Goal: Information Seeking & Learning: Learn about a topic

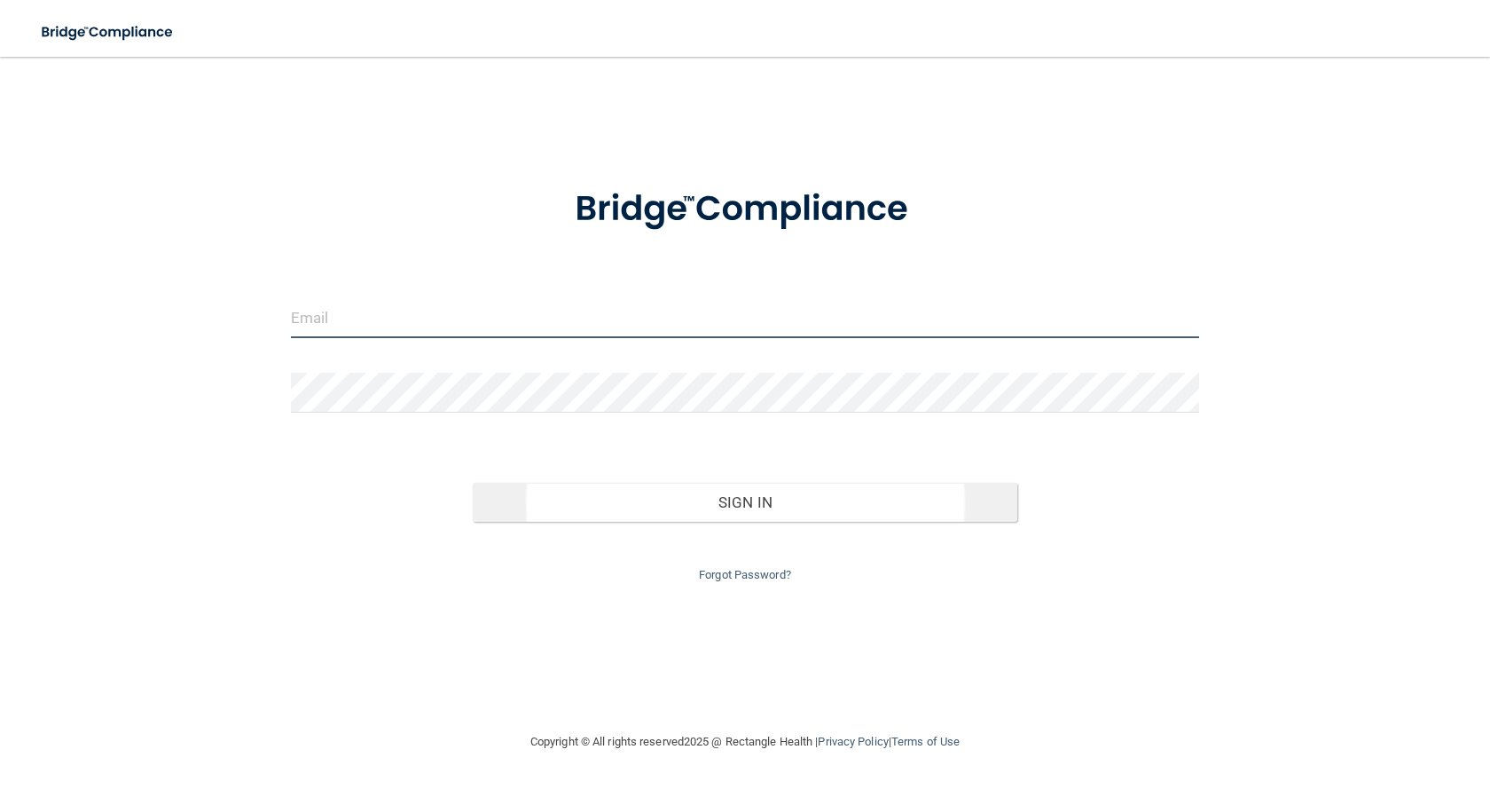
type input "[EMAIL_ADDRESS][DOMAIN_NAME]"
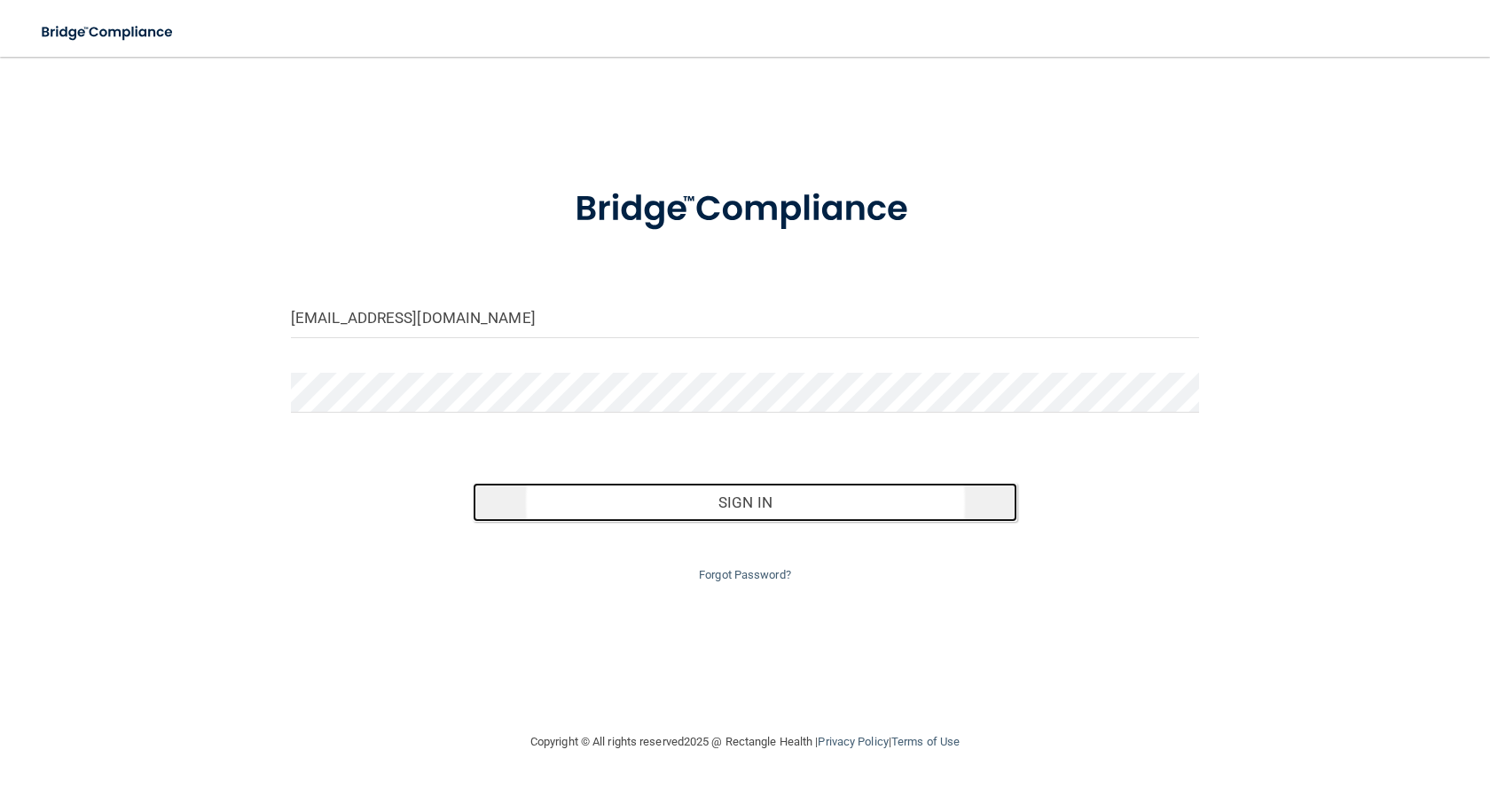
click at [758, 501] on button "Sign In" at bounding box center [745, 502] width 545 height 39
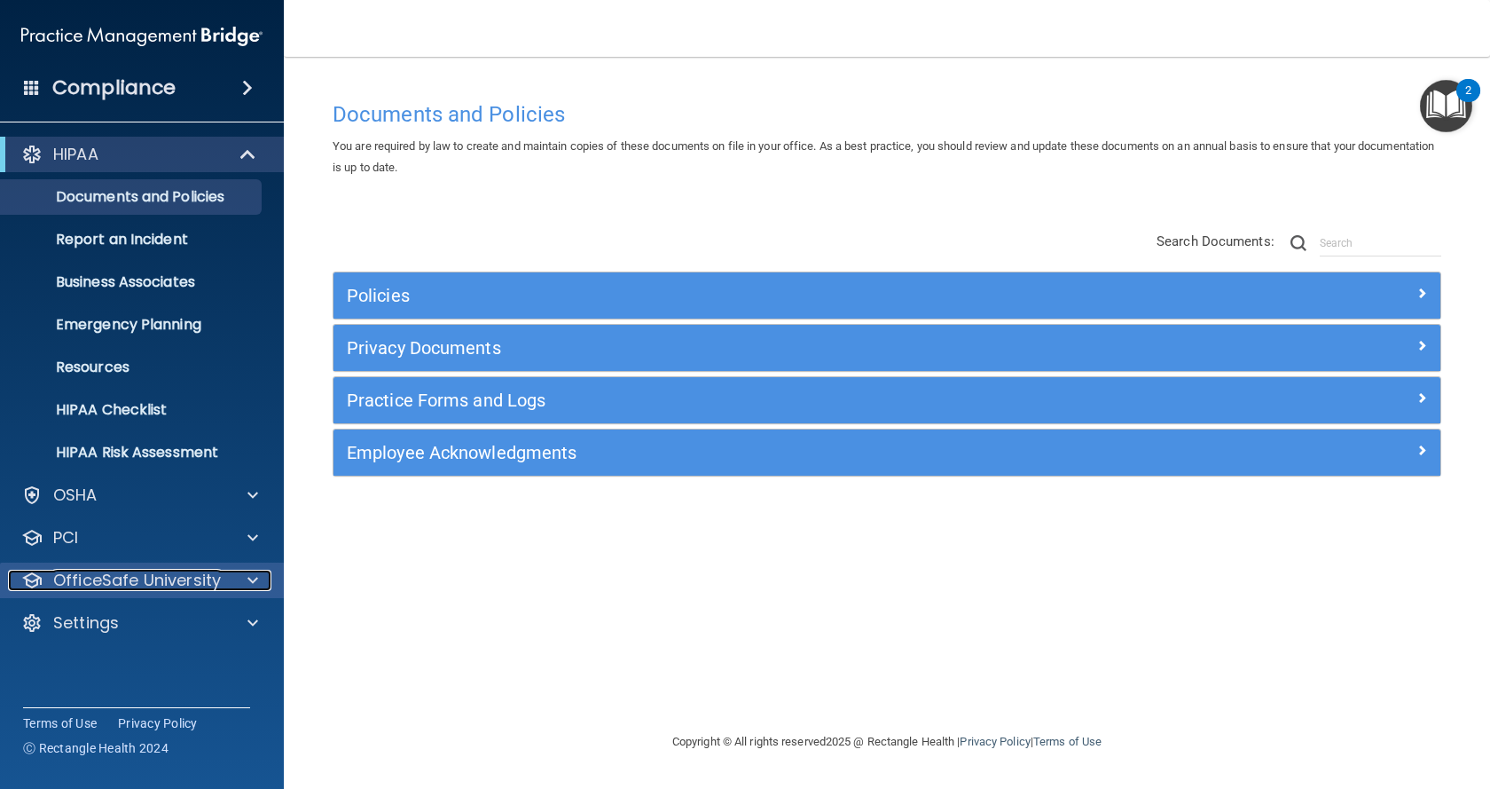
click at [149, 581] on p "OfficeSafe University" at bounding box center [137, 579] width 168 height 21
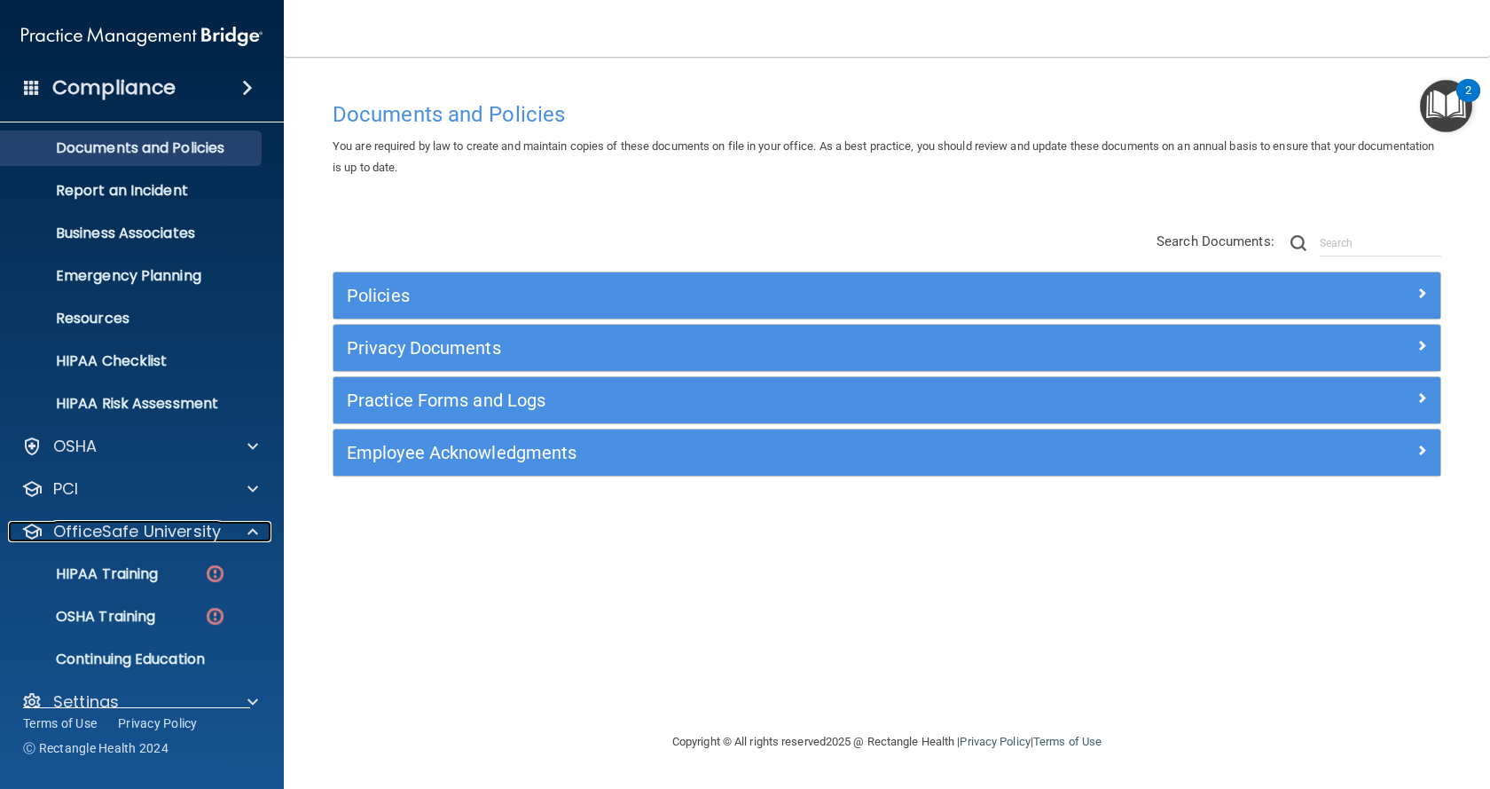
scroll to position [75, 0]
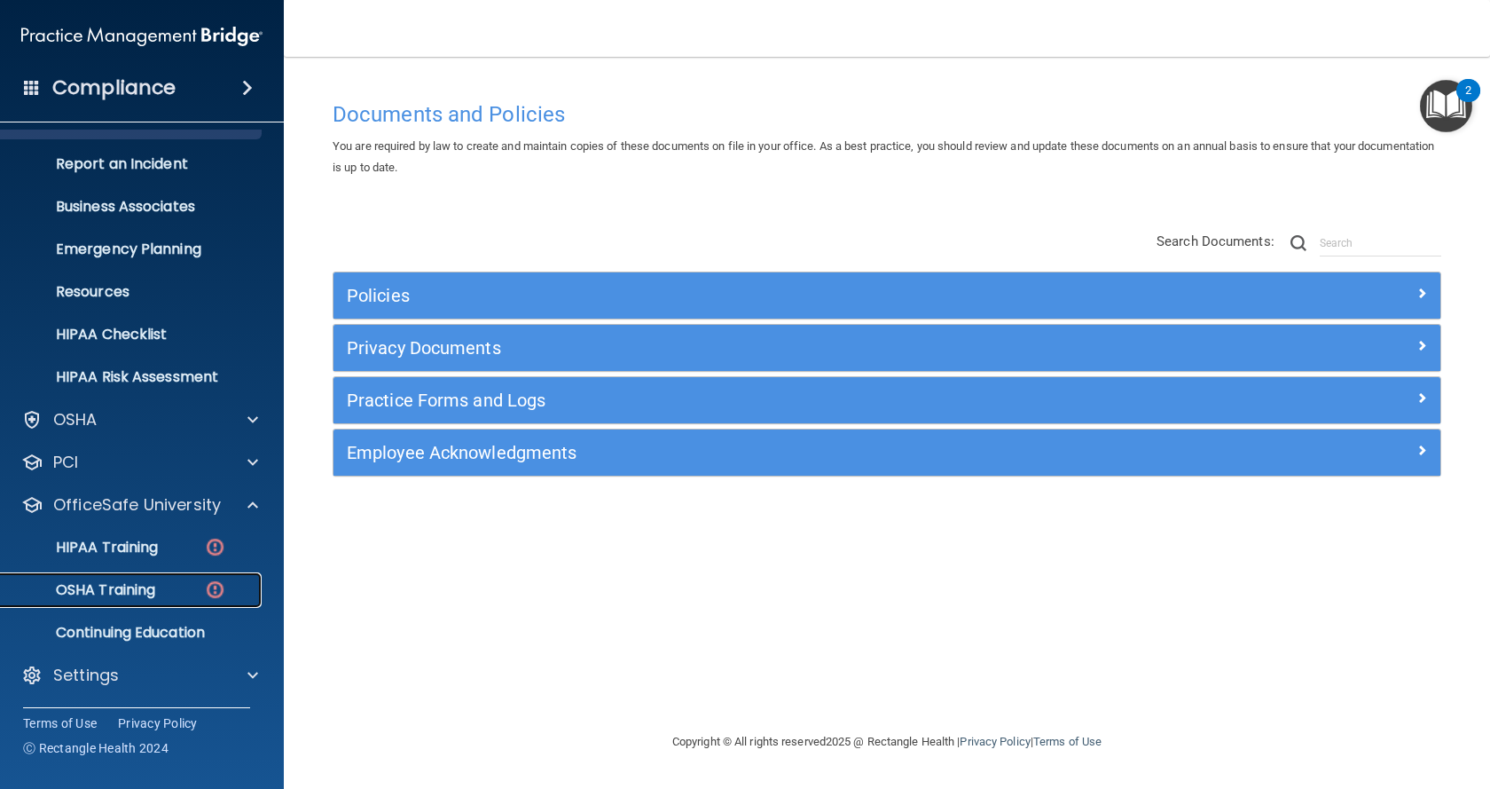
click at [142, 597] on p "OSHA Training" at bounding box center [84, 590] width 144 height 18
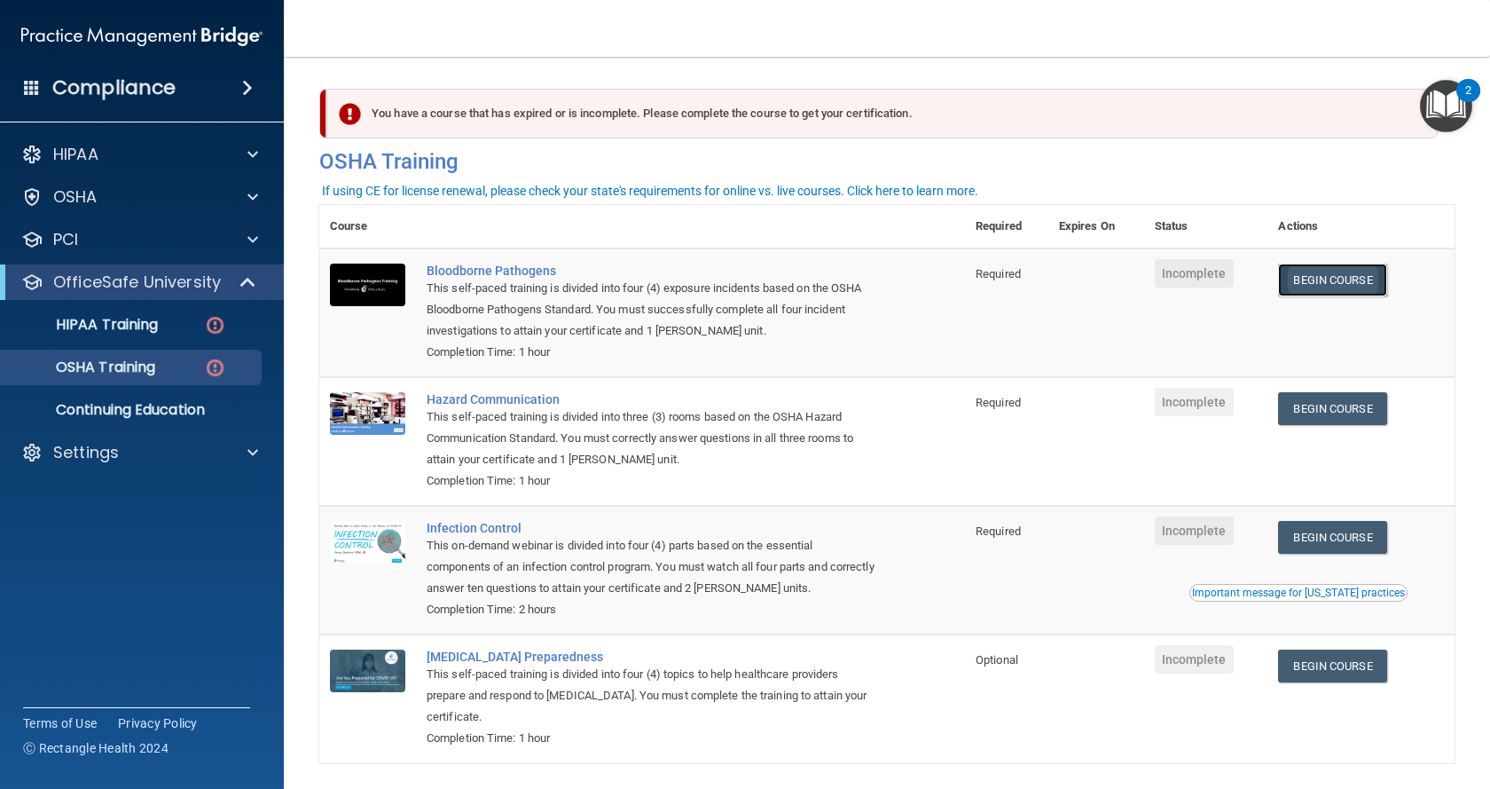
click at [1354, 289] on link "Begin Course" at bounding box center [1332, 279] width 108 height 33
